Goal: Task Accomplishment & Management: Manage account settings

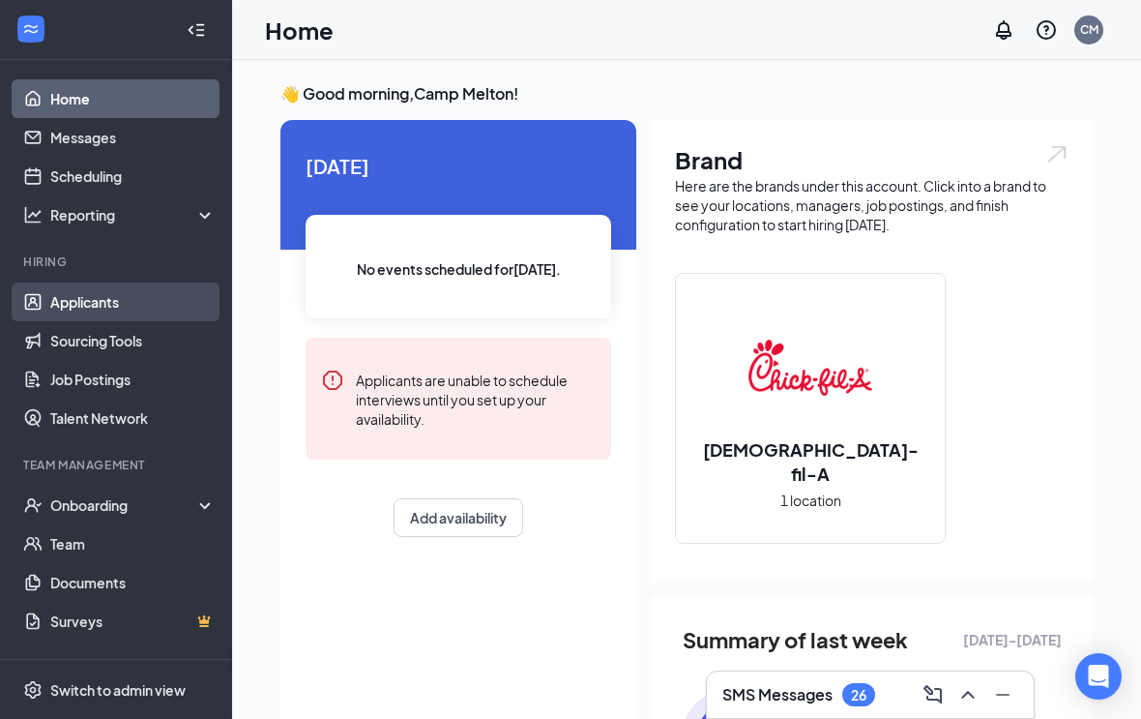
click at [167, 309] on link "Applicants" at bounding box center [132, 301] width 165 height 39
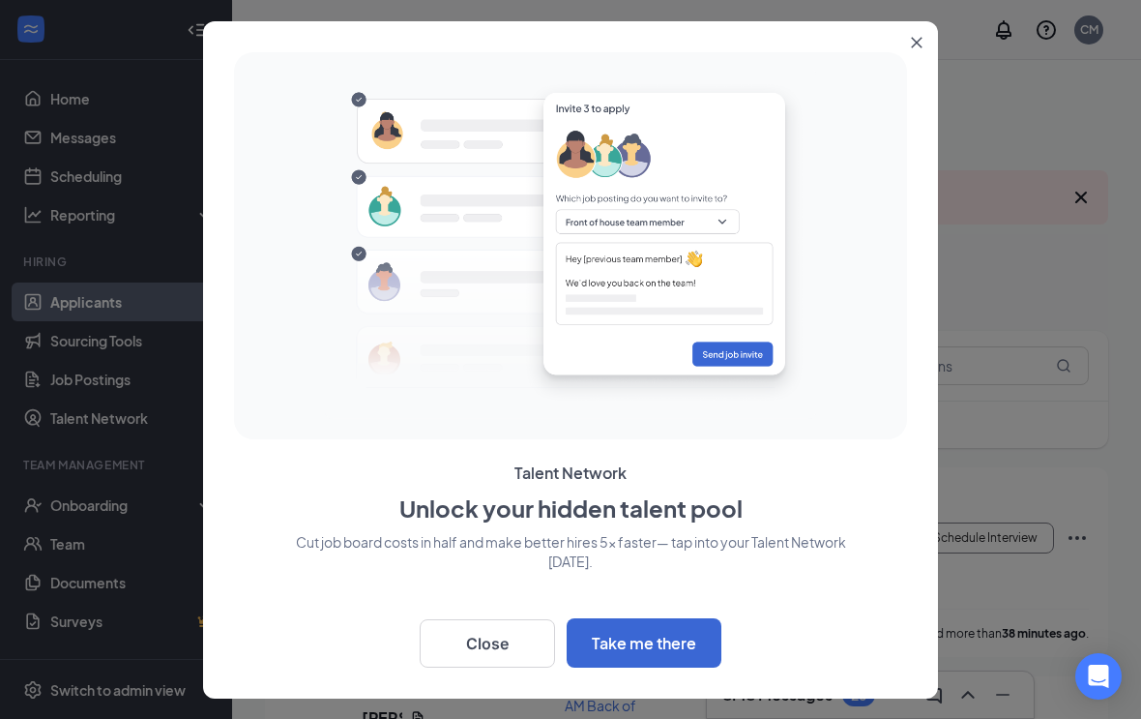
click at [930, 43] on button "Close" at bounding box center [920, 38] width 35 height 35
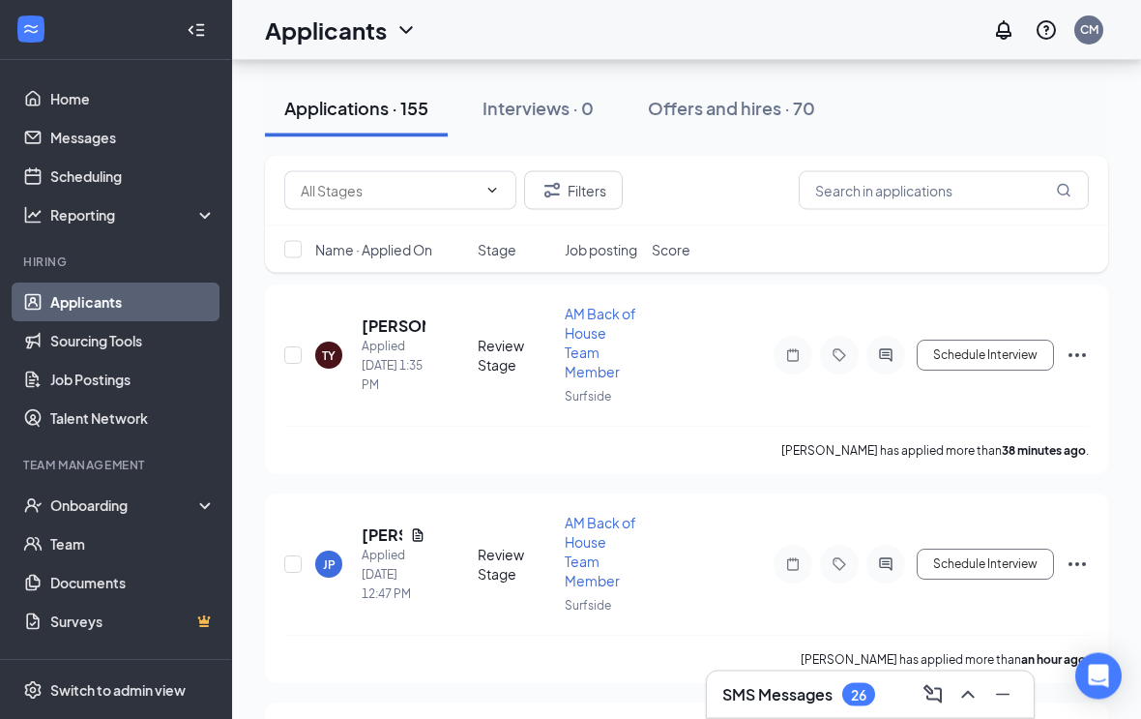
scroll to position [183, 0]
click at [406, 198] on input "text" at bounding box center [389, 190] width 176 height 21
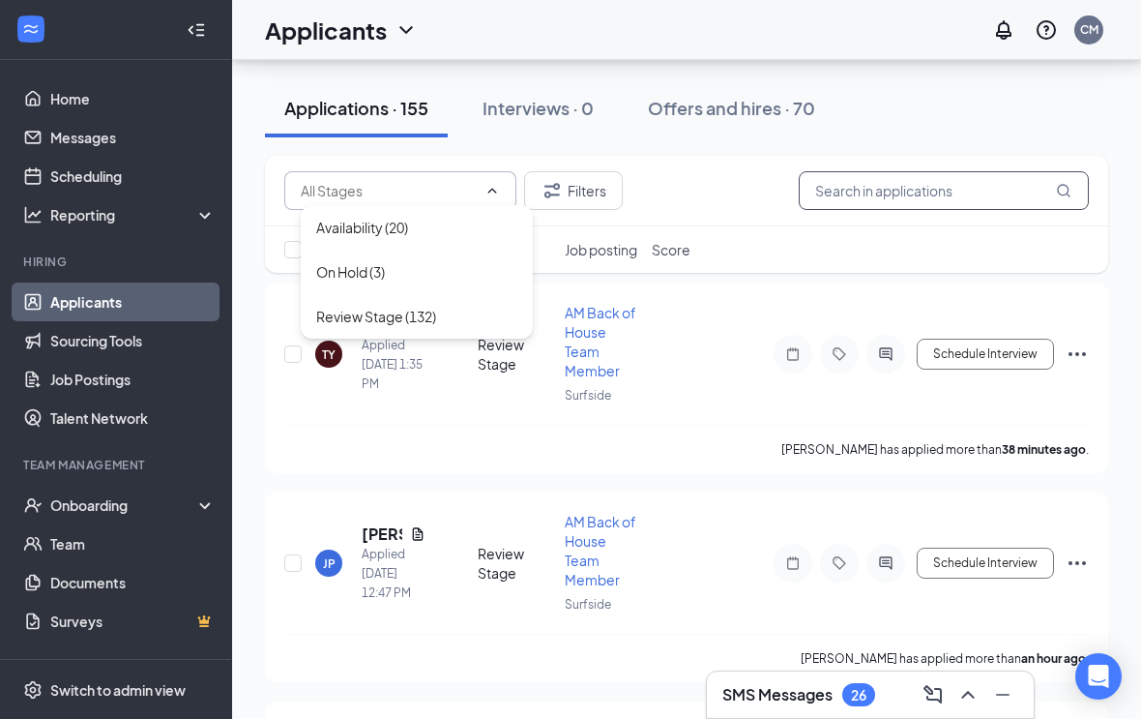
click at [973, 188] on input "text" at bounding box center [944, 190] width 290 height 39
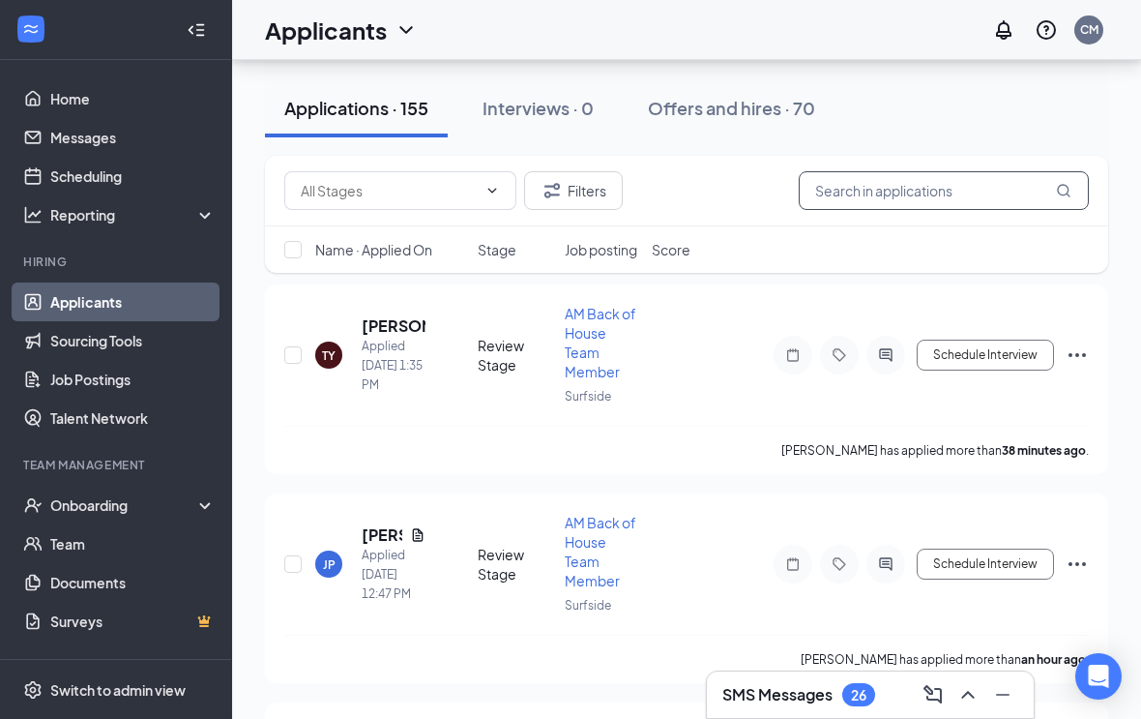
click at [965, 188] on input "text" at bounding box center [944, 190] width 290 height 39
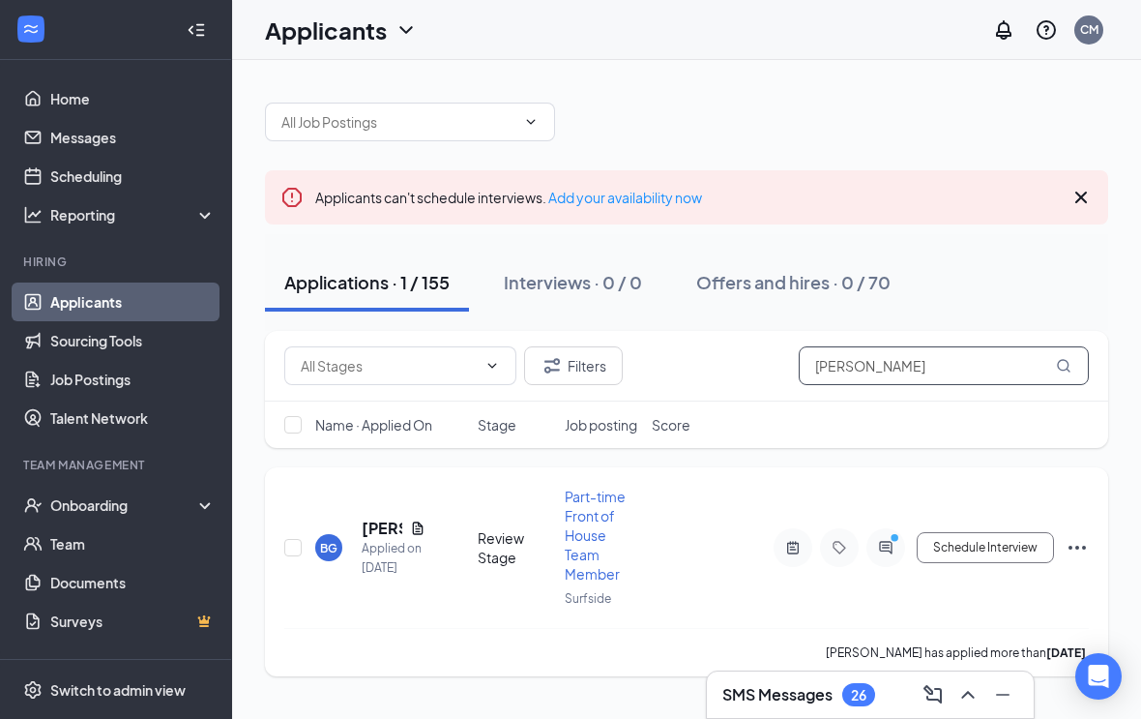
type input "[PERSON_NAME]"
click at [375, 518] on h5 "[PERSON_NAME]" at bounding box center [382, 527] width 41 height 21
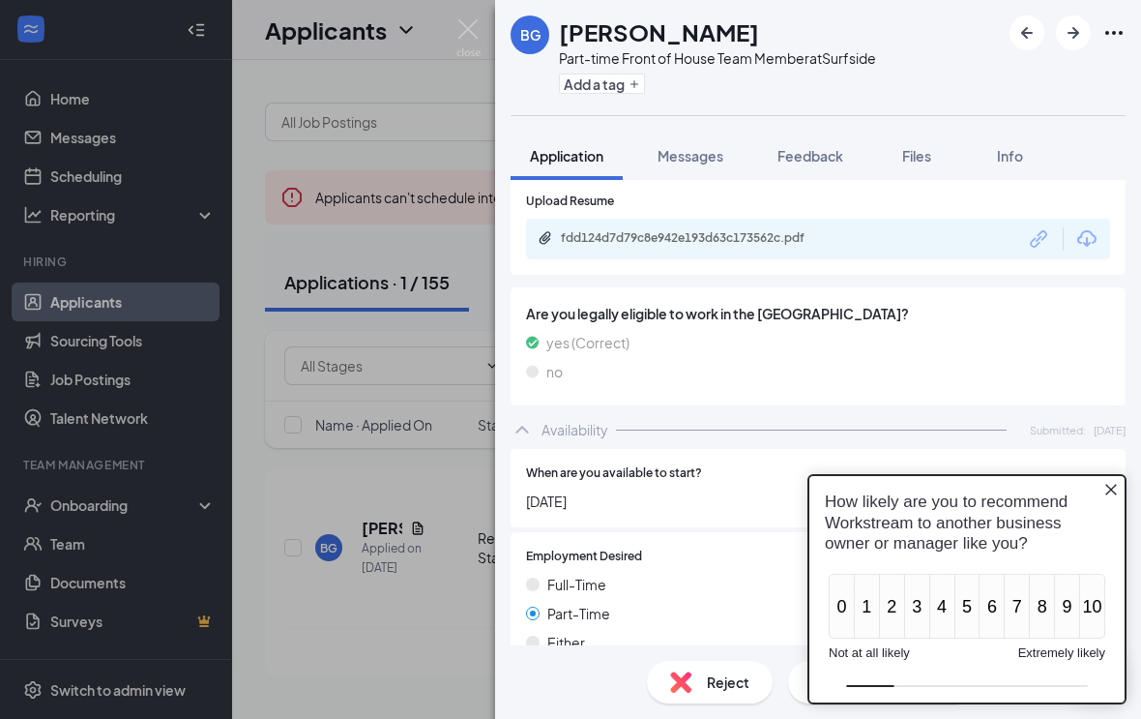
click at [1109, 488] on icon "Close button" at bounding box center [1111, 490] width 12 height 12
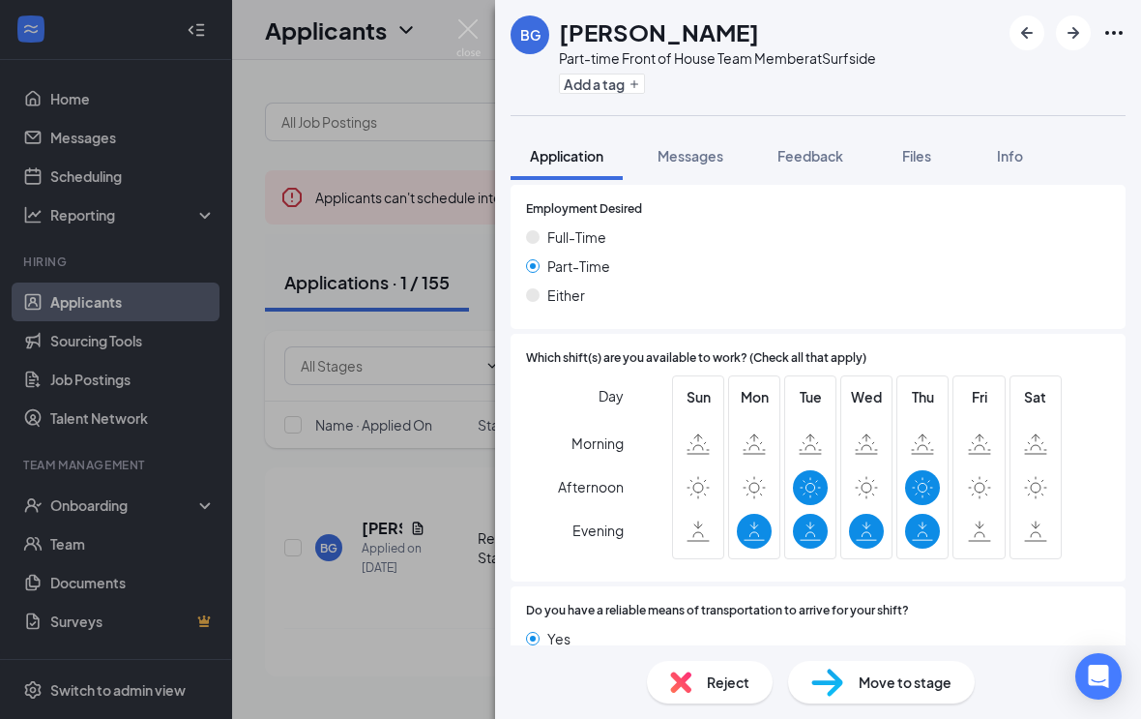
scroll to position [20, 0]
click at [1050, 413] on div "Sat" at bounding box center [1035, 467] width 35 height 162
click at [1003, 484] on div "Fri" at bounding box center [979, 467] width 52 height 184
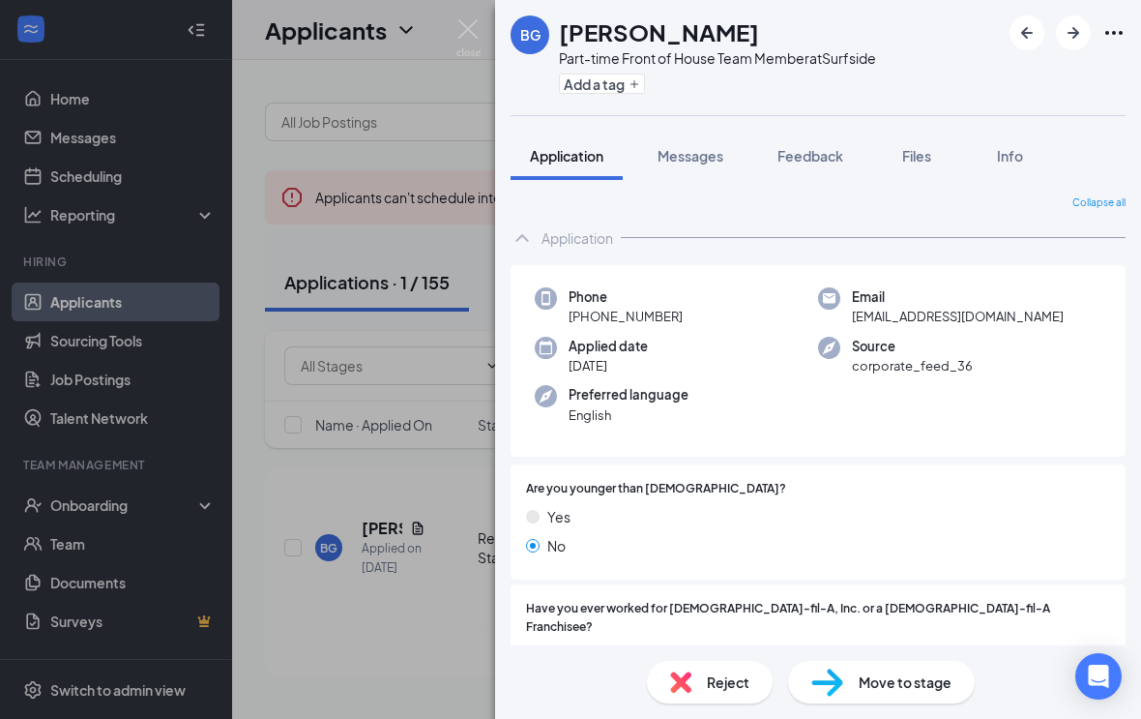
scroll to position [0, 0]
click at [1008, 133] on button "Info" at bounding box center [1009, 156] width 77 height 48
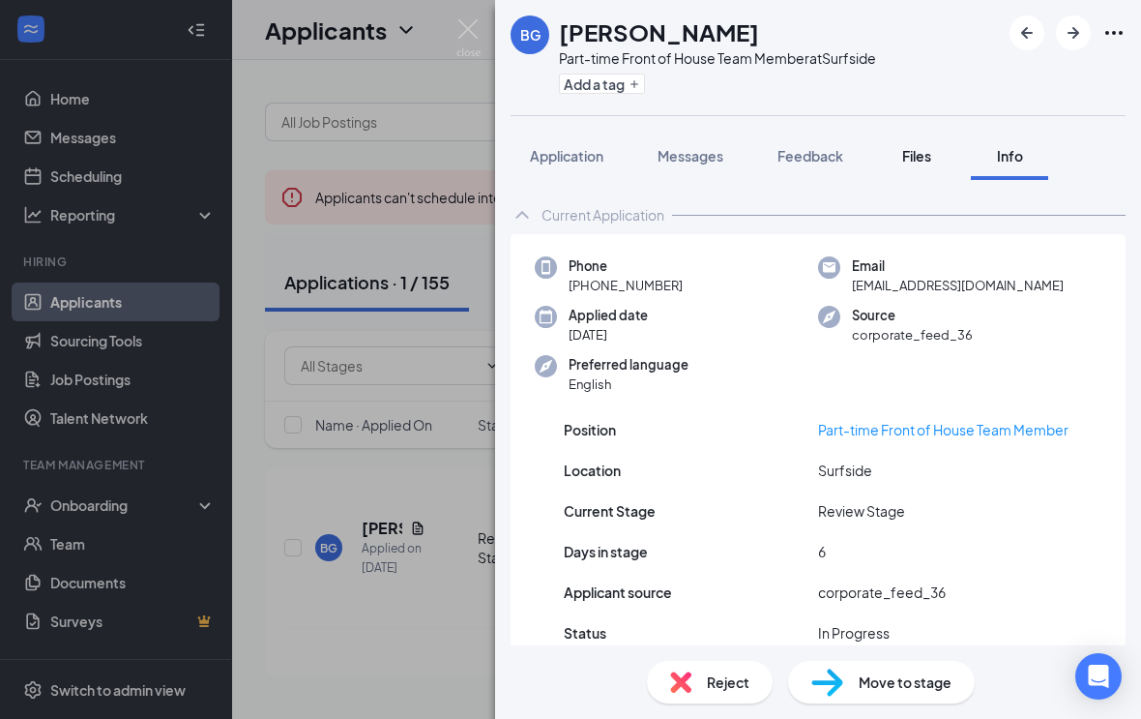
click at [921, 147] on span "Files" at bounding box center [916, 155] width 29 height 17
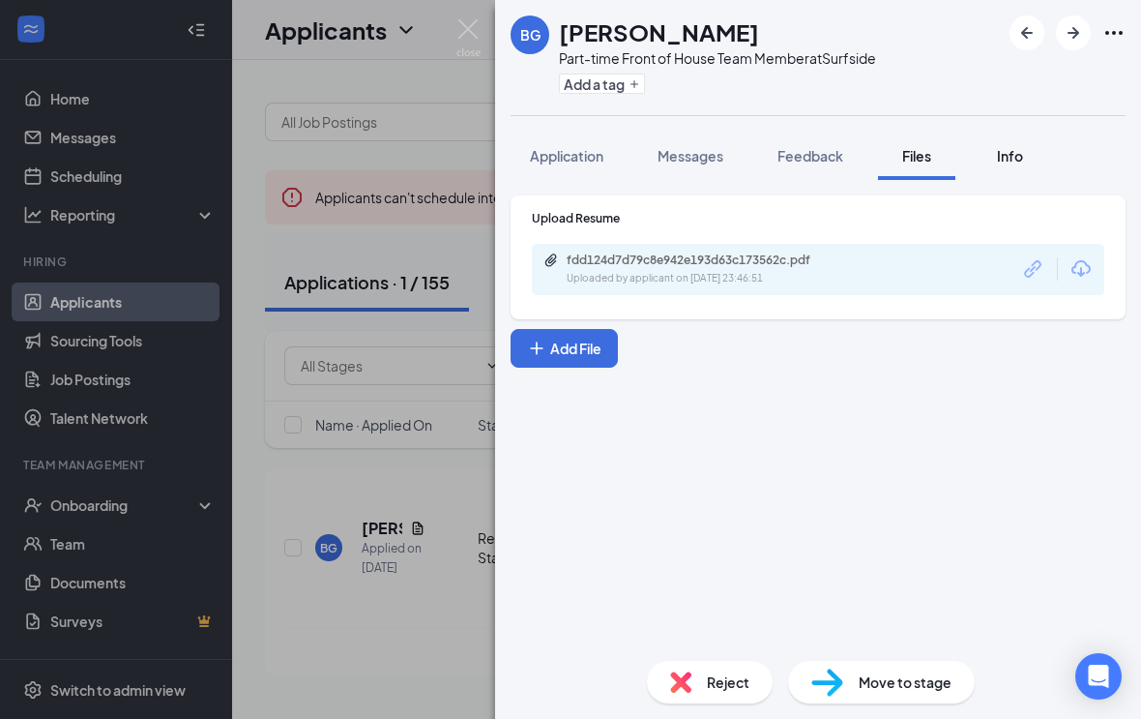
click at [1029, 146] on div "Info" at bounding box center [1009, 155] width 39 height 19
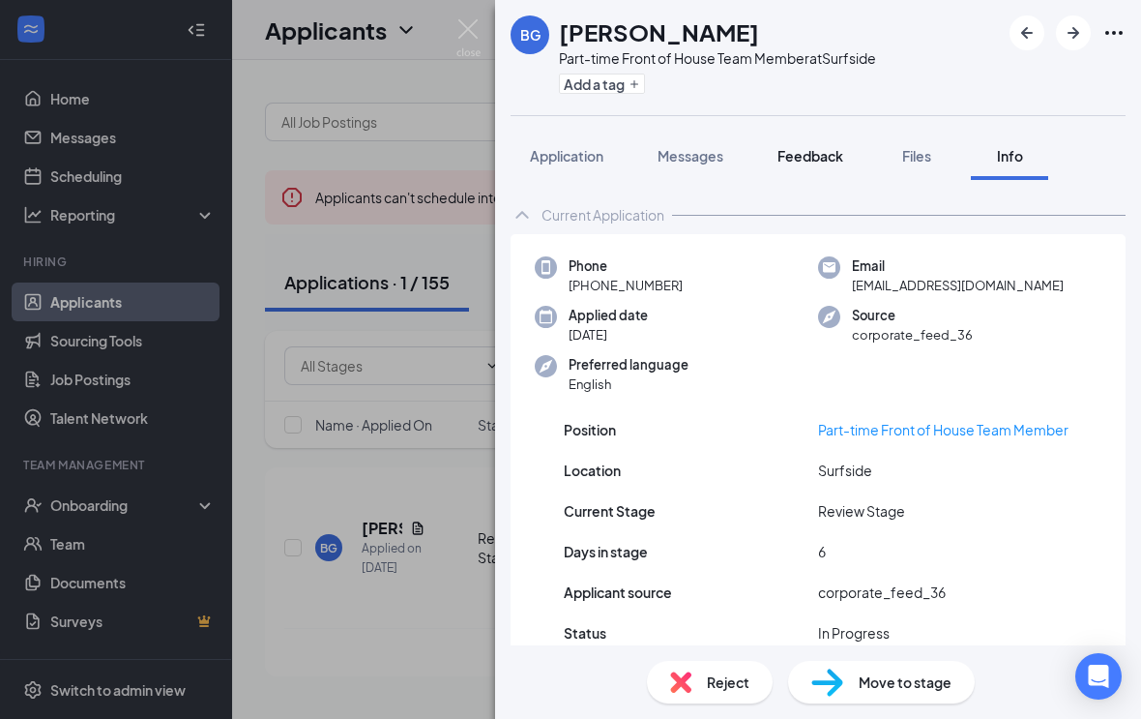
click at [811, 147] on span "Feedback" at bounding box center [811, 155] width 66 height 17
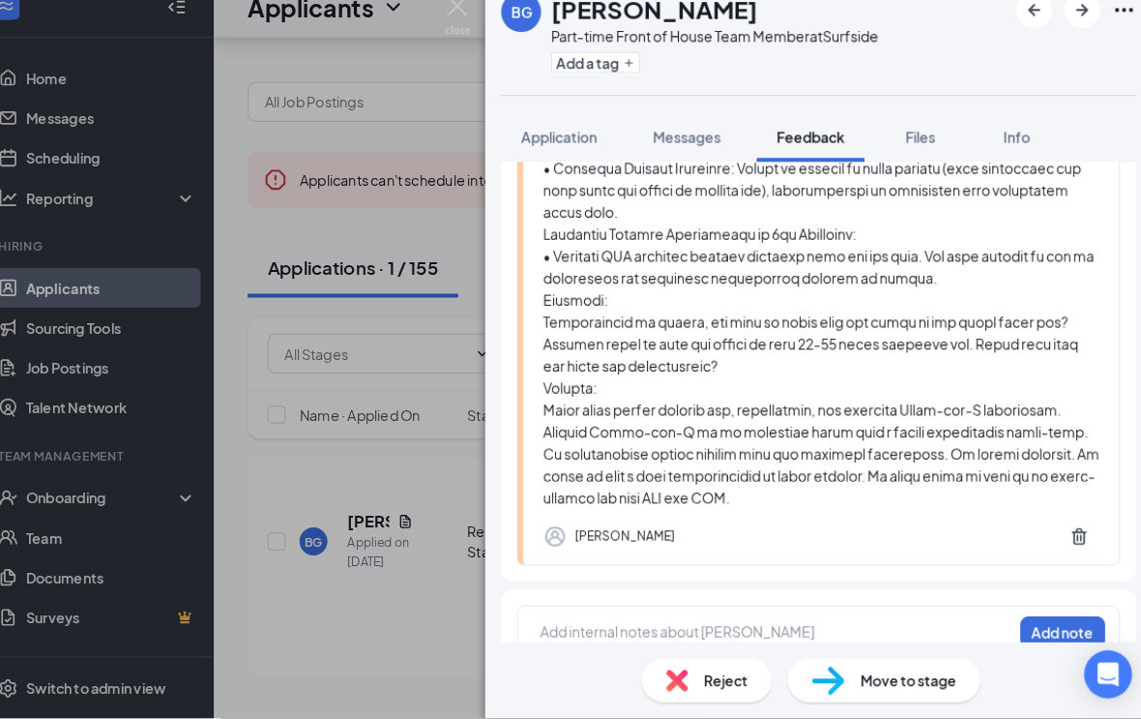
scroll to position [32, 0]
click at [751, 649] on div "BG [PERSON_NAME] Part-time Front of House Team Member at Surfside Add a tag App…" at bounding box center [818, 359] width 646 height 719
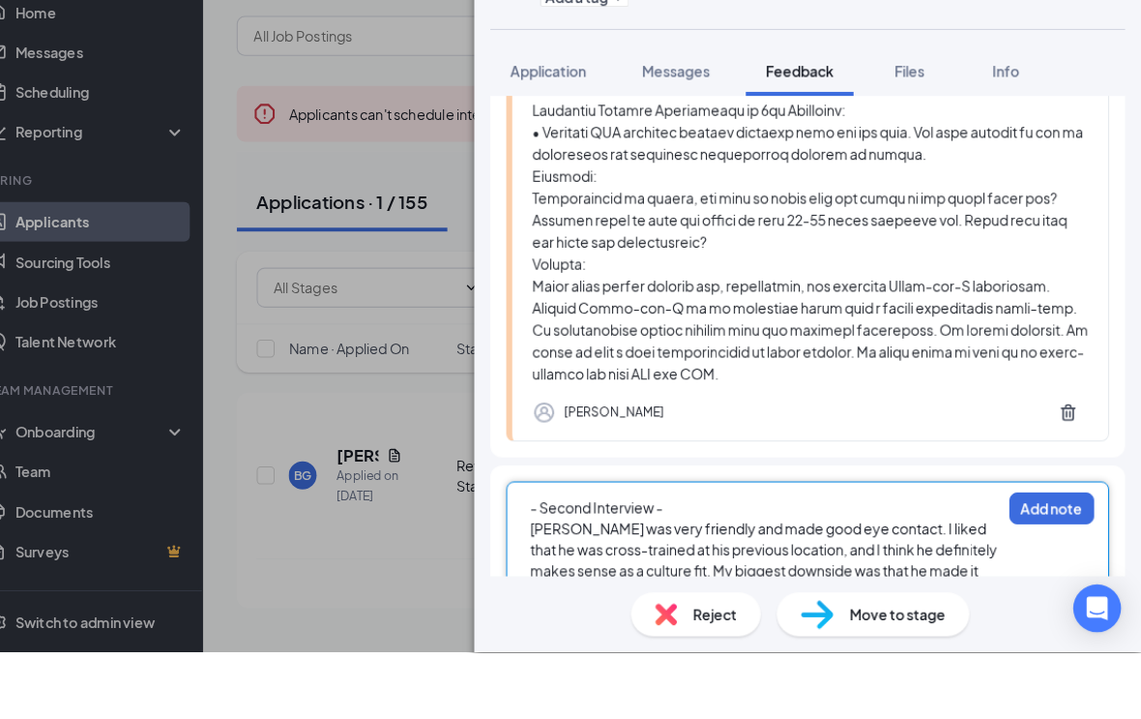
scroll to position [936, 0]
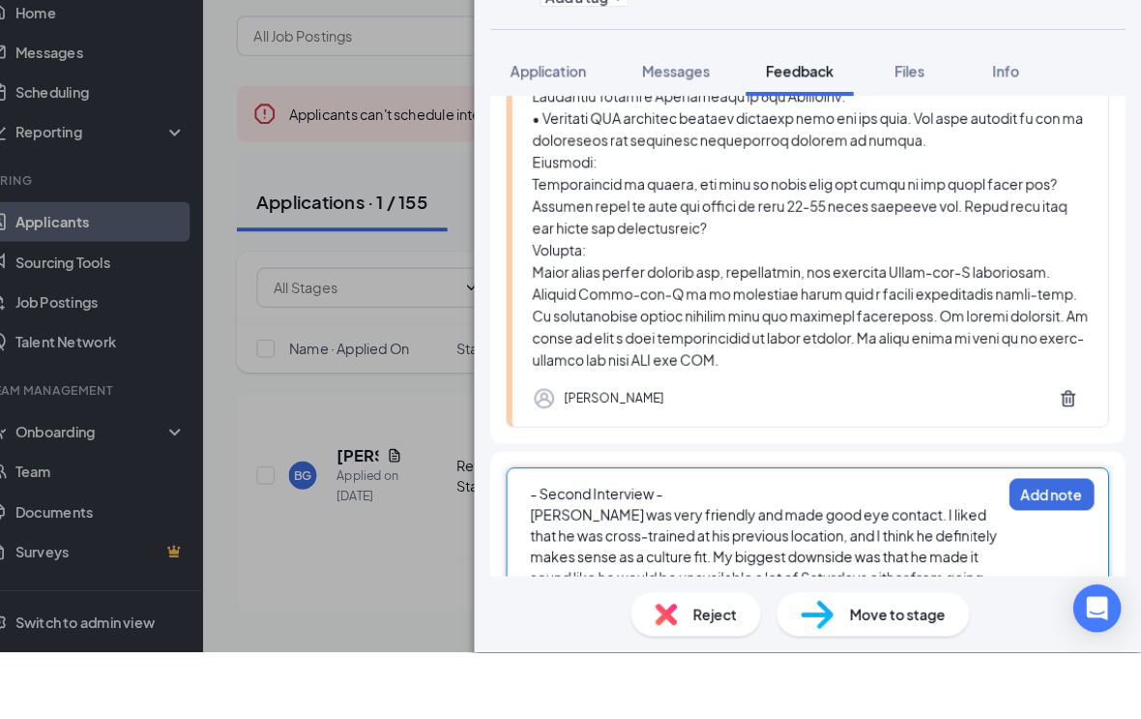
click at [668, 576] on span "[PERSON_NAME] was very friendly and made good eye contact. I liked that he was …" at bounding box center [776, 625] width 455 height 99
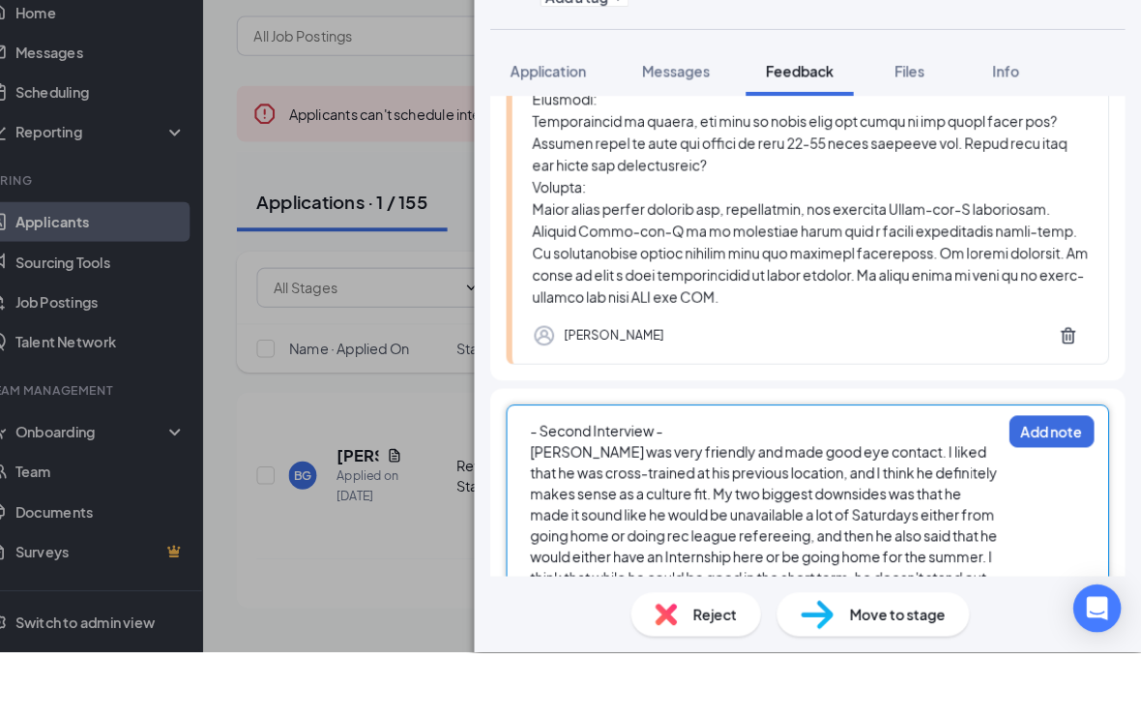
scroll to position [1017, 0]
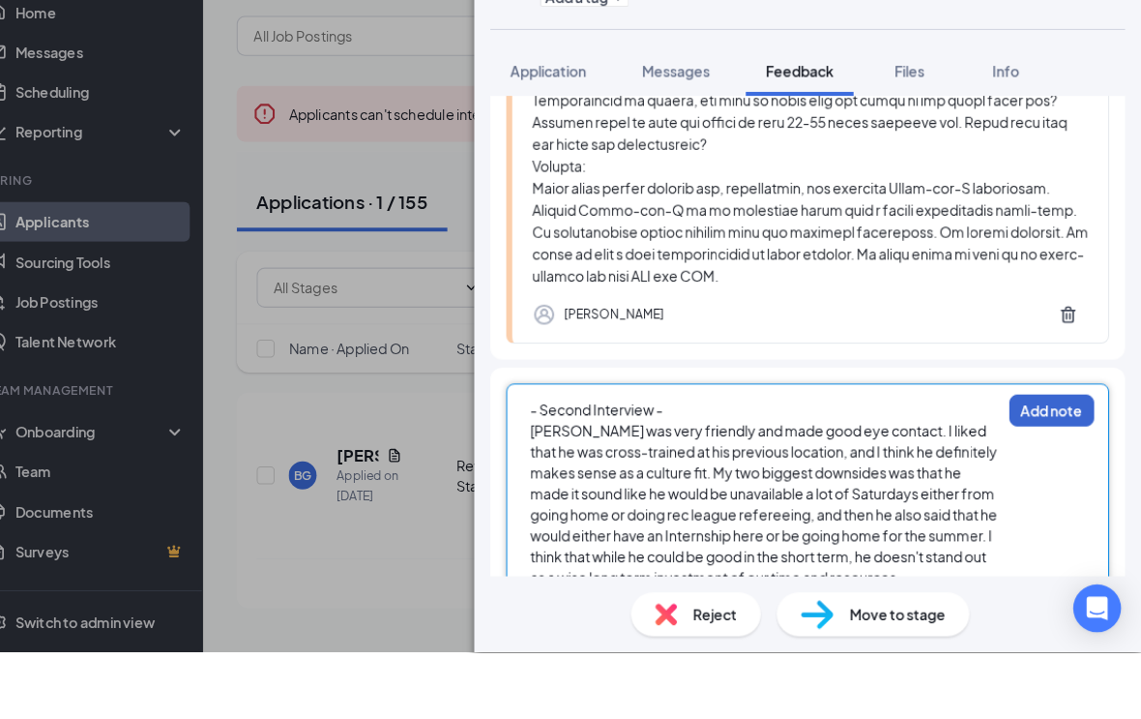
click at [1017, 469] on button "Add note" at bounding box center [1054, 484] width 82 height 31
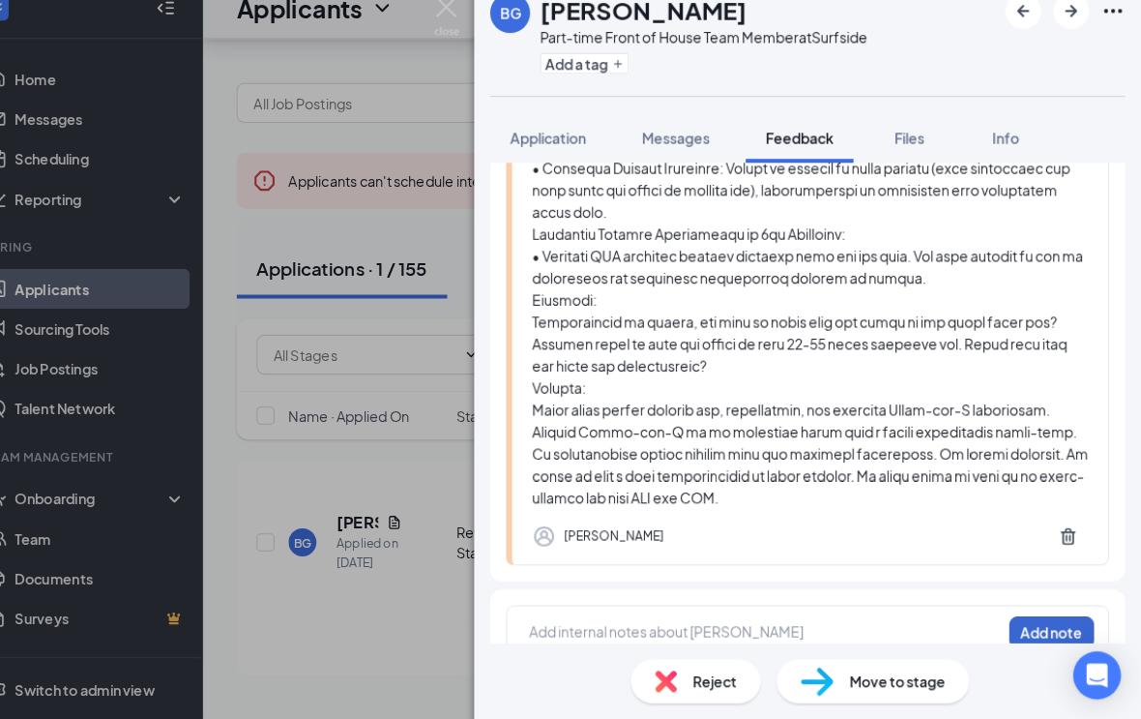
scroll to position [1137, 0]
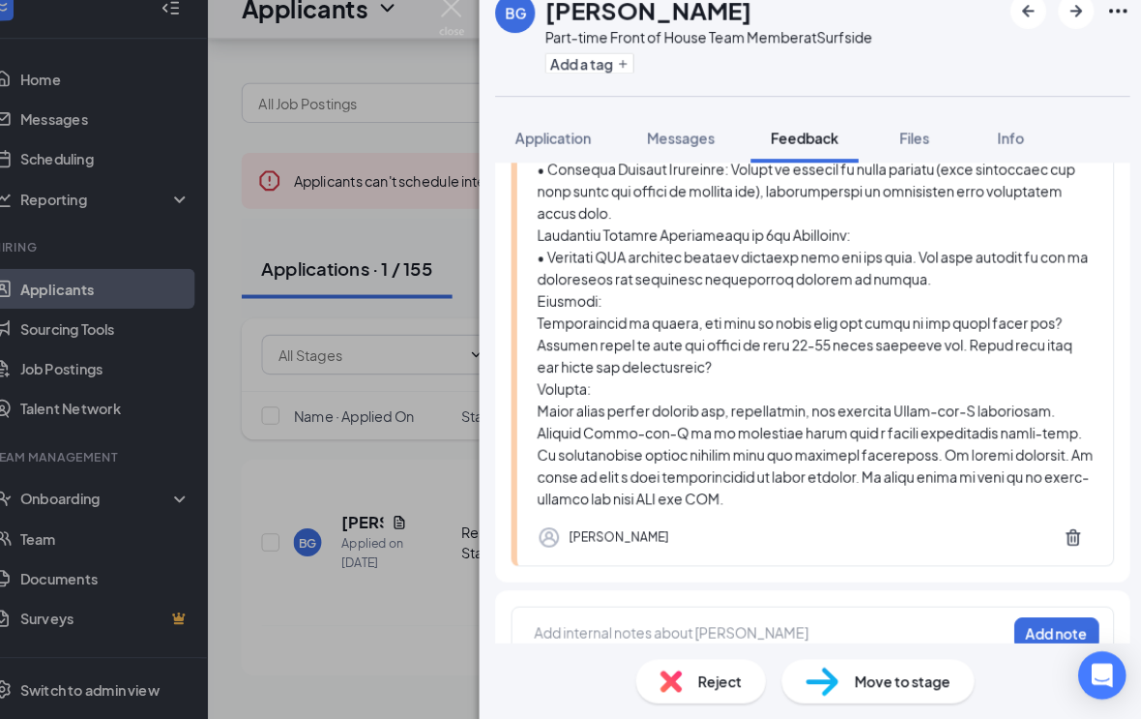
click at [408, 557] on div "BG [PERSON_NAME] Part-time Front of House Team Member at Surfside Add a tag App…" at bounding box center [570, 359] width 1141 height 719
